Goal: Task Accomplishment & Management: Manage account settings

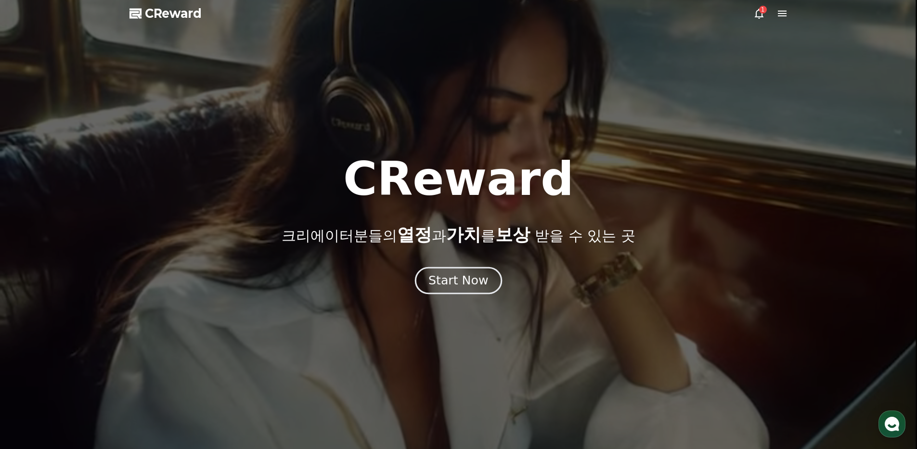
click at [440, 276] on div "Start Now" at bounding box center [458, 280] width 60 height 16
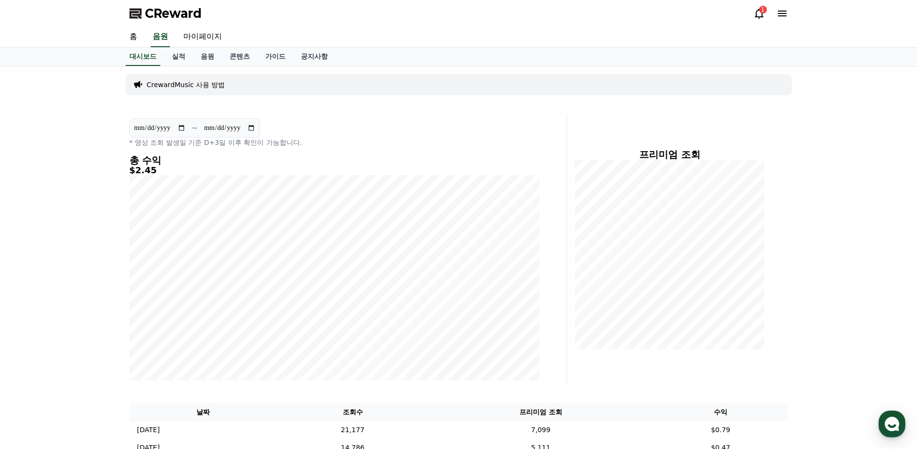
click at [759, 9] on div "1" at bounding box center [763, 10] width 8 height 8
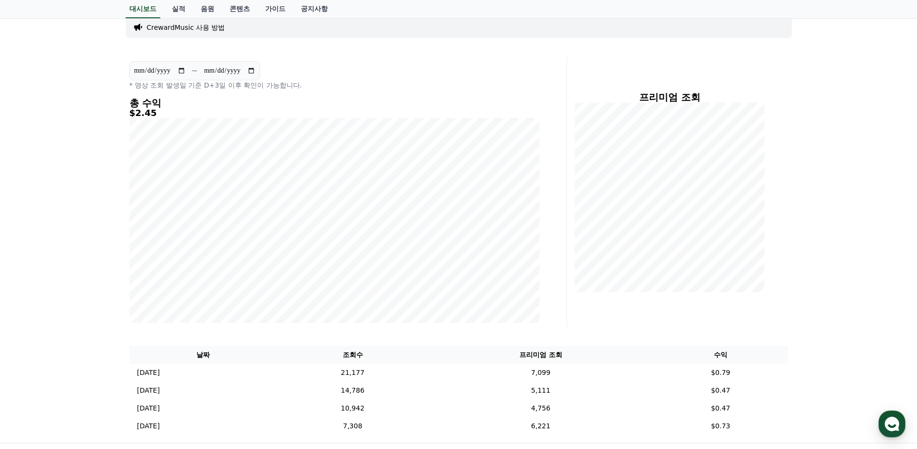
scroll to position [80, 0]
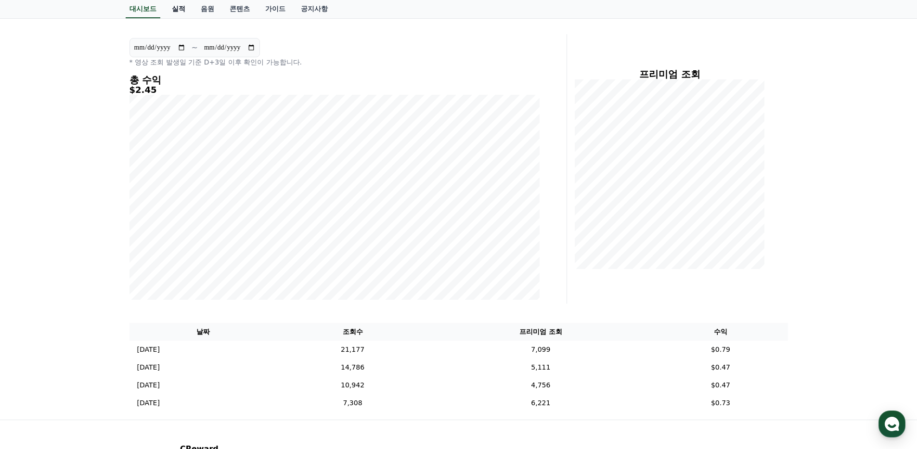
click at [183, 14] on link "실적" at bounding box center [178, 9] width 29 height 18
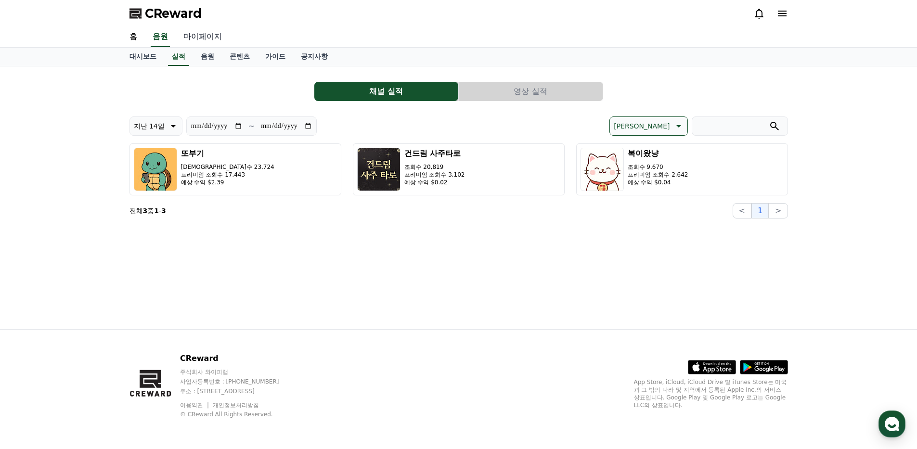
click at [205, 41] on link "마이페이지" at bounding box center [203, 37] width 54 height 20
select select "**********"
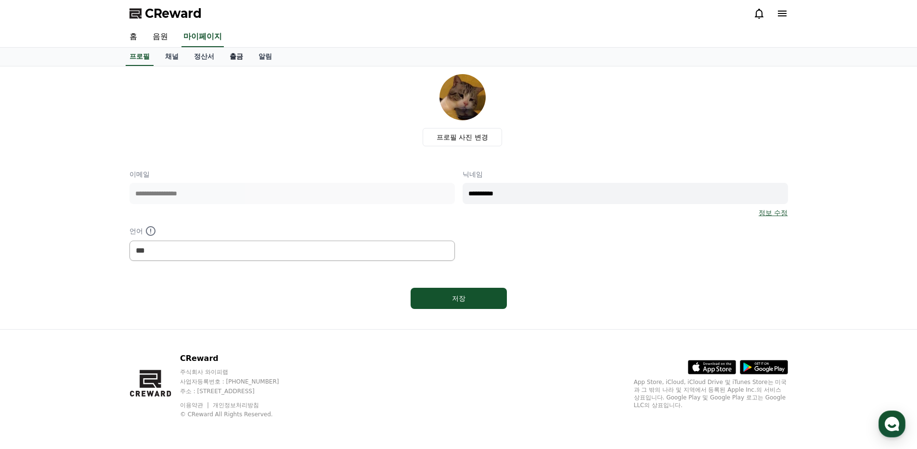
click at [236, 56] on link "출금" at bounding box center [236, 57] width 29 height 18
